Goal: Information Seeking & Learning: Learn about a topic

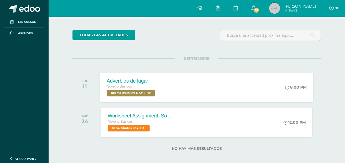
scroll to position [41, 0]
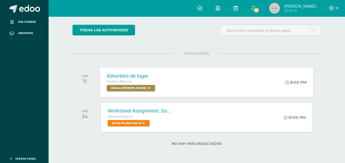
click at [218, 69] on div "Adverbios de lugar Noveno Básicos Idioma Maya Bas III 'A' 8:00 PM Adverbios de …" at bounding box center [206, 81] width 213 height 29
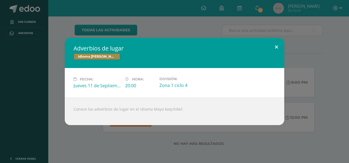
click at [279, 46] on button at bounding box center [276, 47] width 16 height 19
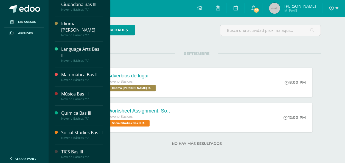
scroll to position [213, 0]
click at [84, 71] on div "Matemática Bas III" at bounding box center [82, 74] width 42 height 6
click at [80, 71] on div "Matemática Bas III" at bounding box center [82, 74] width 42 height 6
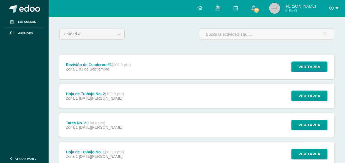
scroll to position [55, 0]
